Goal: Information Seeking & Learning: Learn about a topic

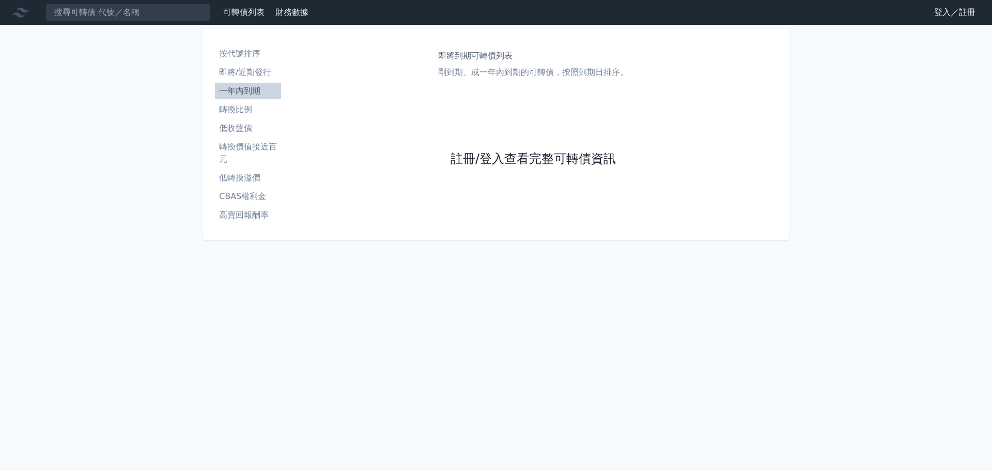
click at [493, 161] on link "註冊/登入查看完整可轉債資訊" at bounding box center [533, 159] width 165 height 17
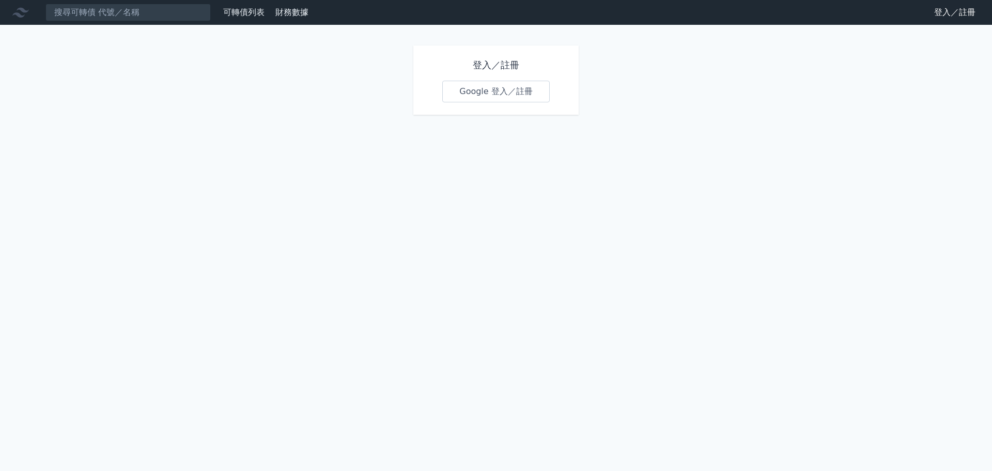
click at [482, 90] on link "Google 登入／註冊" at bounding box center [496, 92] width 108 height 22
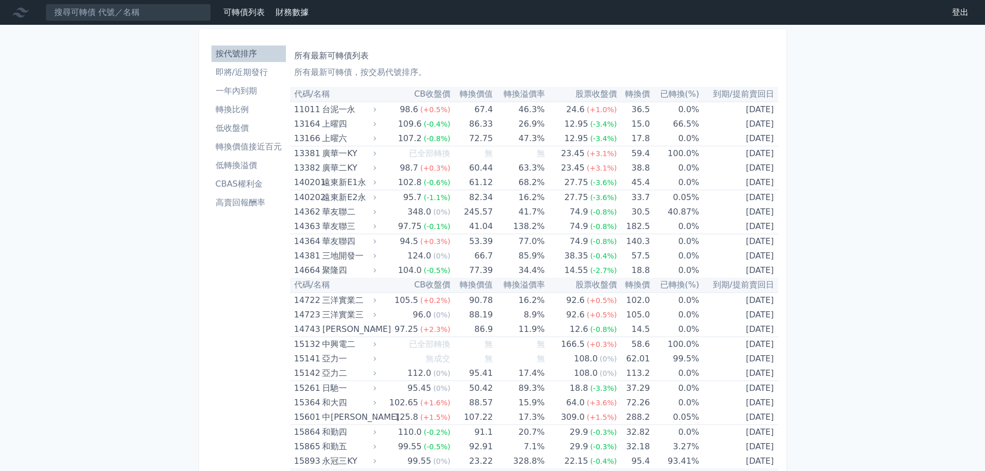
click at [247, 148] on li "轉換價值接近百元" at bounding box center [248, 147] width 74 height 12
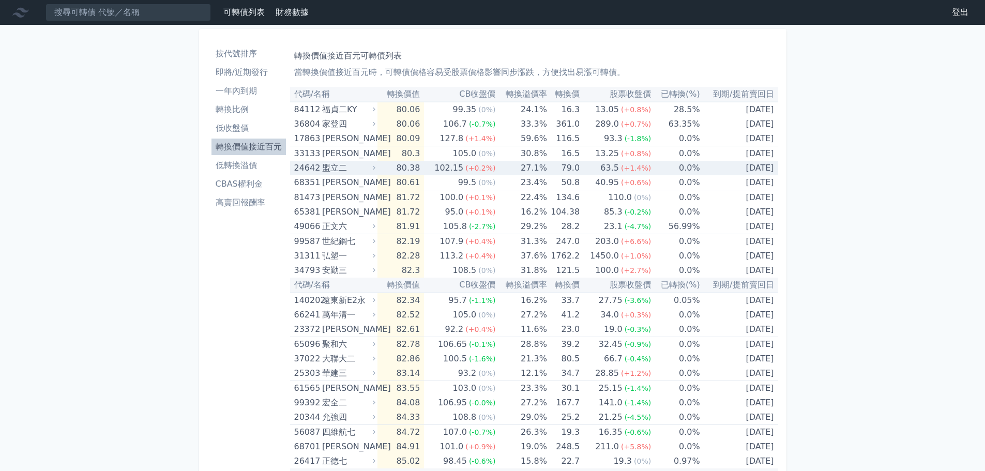
scroll to position [989, 0]
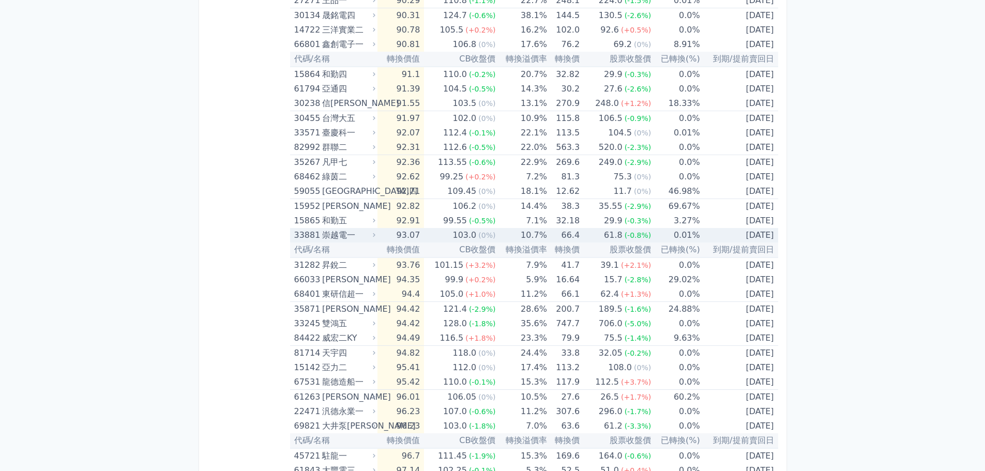
click at [372, 237] on div "崇越電一" at bounding box center [347, 235] width 51 height 14
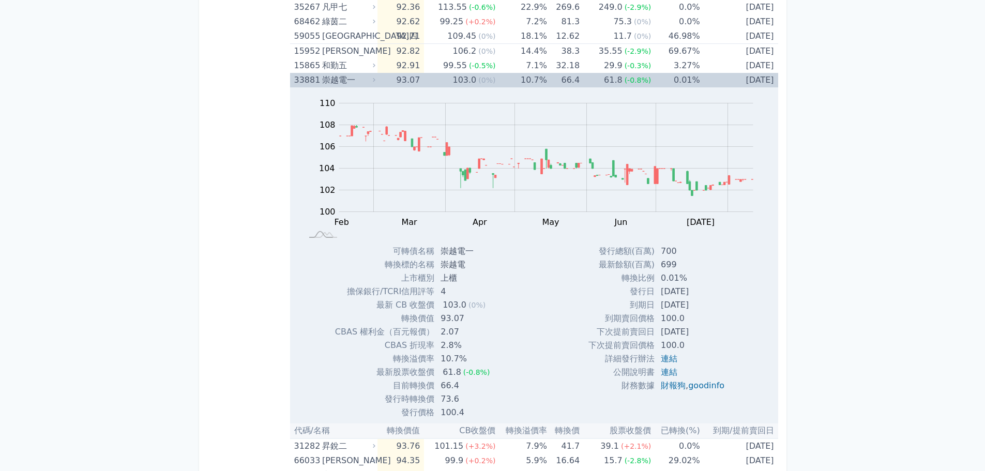
scroll to position [857, 0]
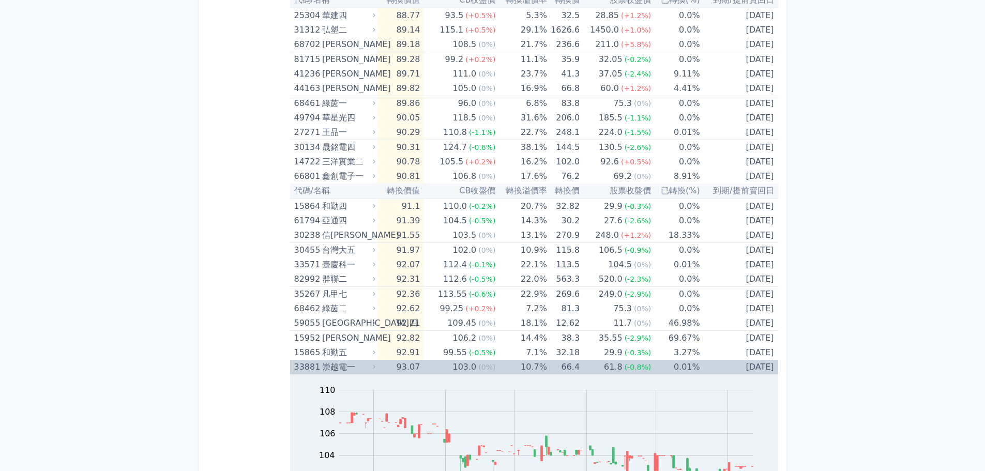
click at [375, 368] on icon at bounding box center [374, 367] width 3 height 4
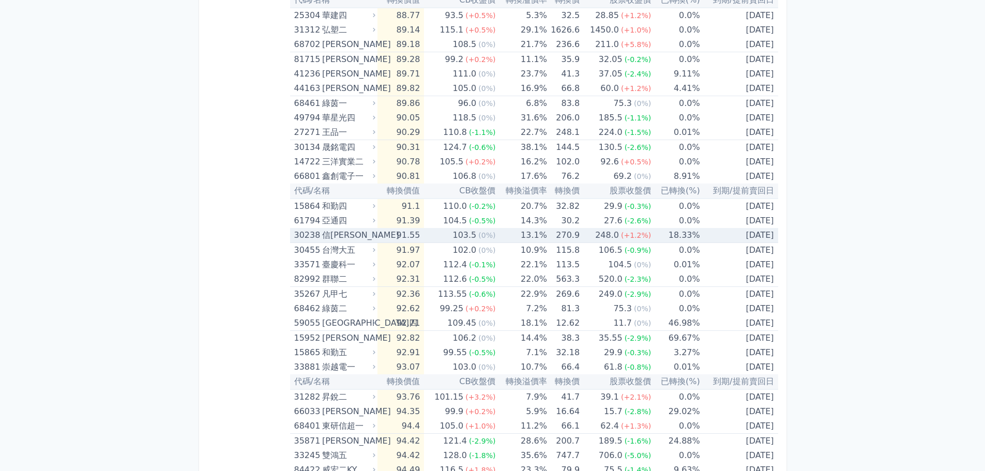
click at [375, 237] on icon at bounding box center [374, 235] width 3 height 4
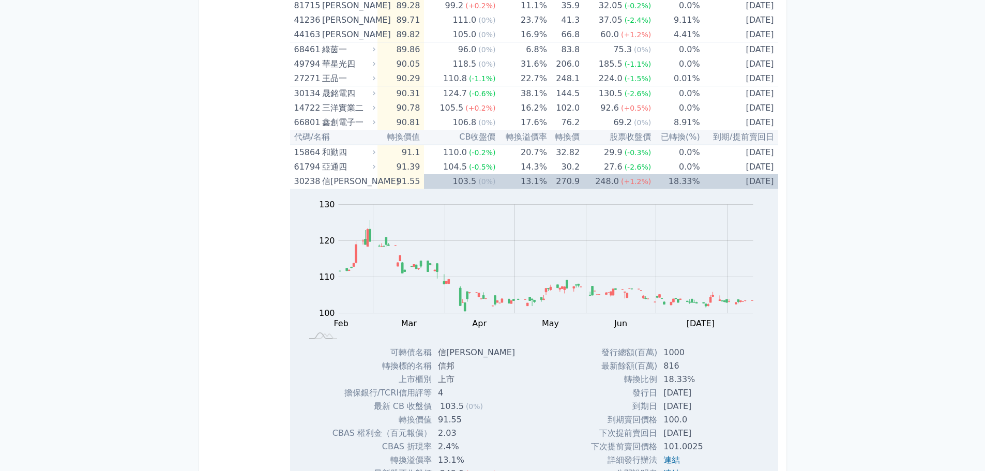
scroll to position [1012, 0]
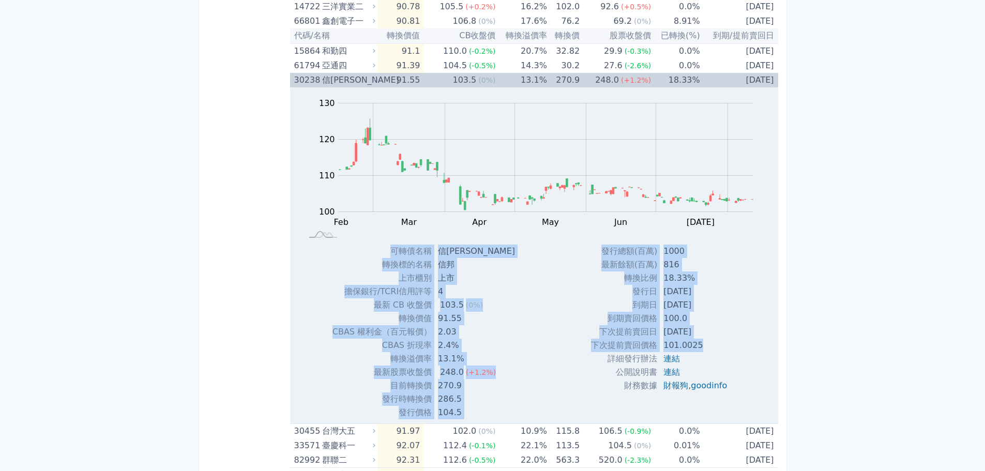
drag, startPoint x: 391, startPoint y: 246, endPoint x: 702, endPoint y: 342, distance: 325.5
click at [702, 342] on div "Zoom Out 100 90 95 100 105 110 115 120 140 130 80 L Feb Mar Apr May Jun [DATE] …" at bounding box center [534, 253] width 488 height 332
copy div "lorem ips dolors am cons ad elit/SEDDoeiu 4 te IN utl 831.6 (4%) etdo 27.84 MAG…"
